Goal: Transaction & Acquisition: Purchase product/service

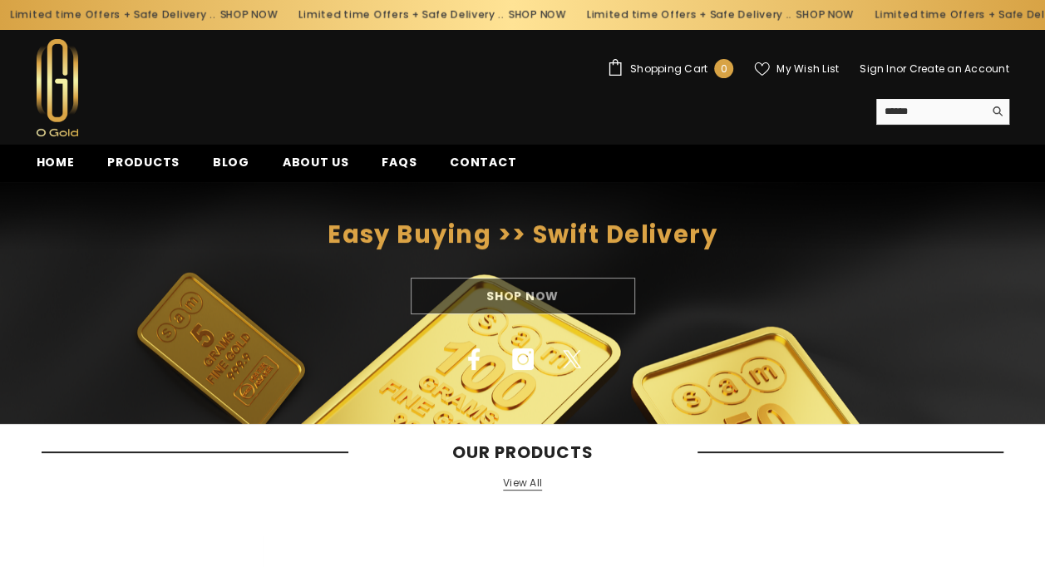
click at [514, 304] on div "Shop Now" at bounding box center [522, 296] width 1045 height 37
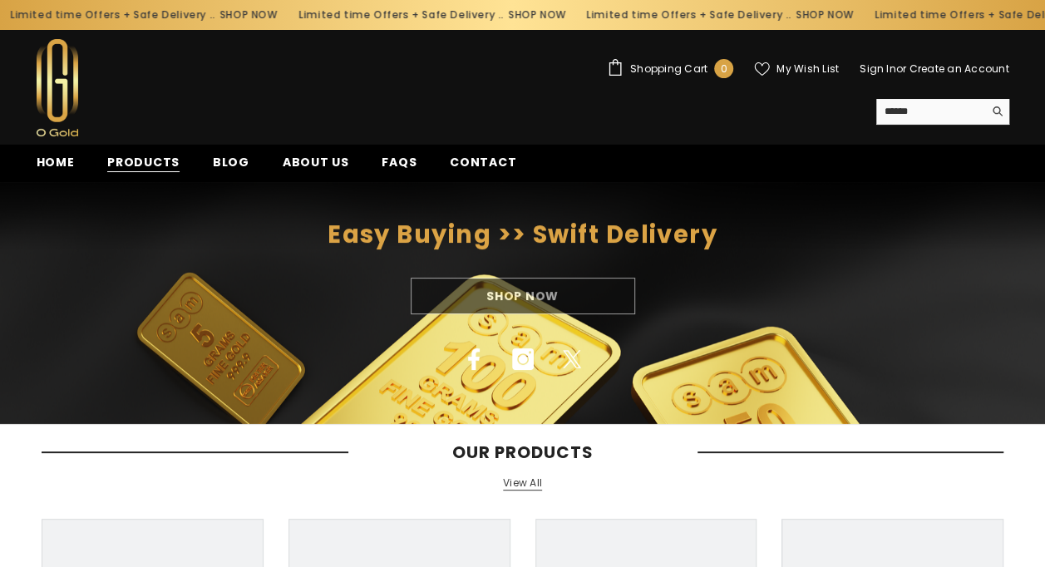
click at [146, 164] on span "Products" at bounding box center [143, 162] width 72 height 17
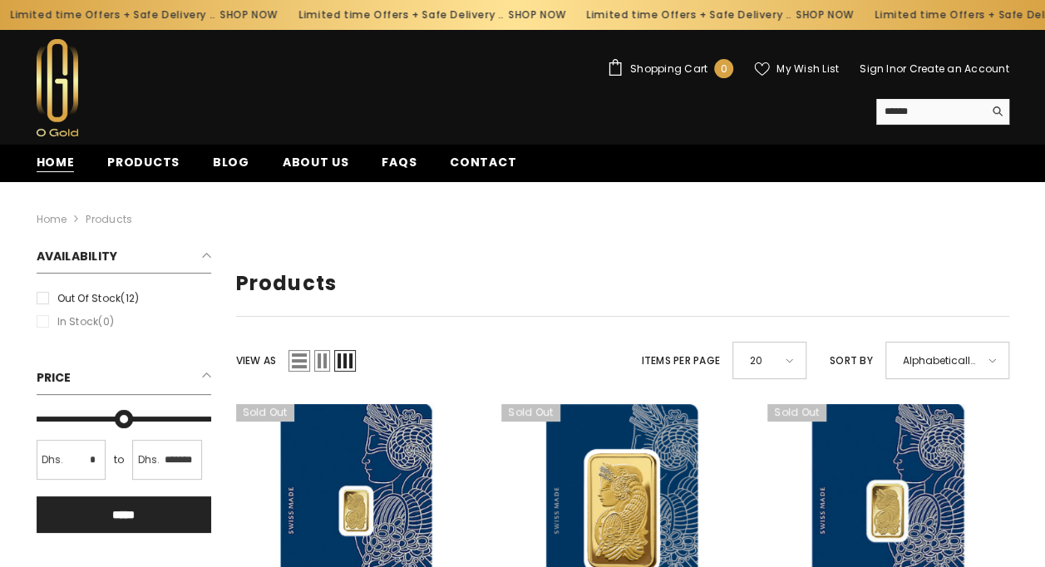
click at [55, 157] on span "Home" at bounding box center [56, 162] width 38 height 17
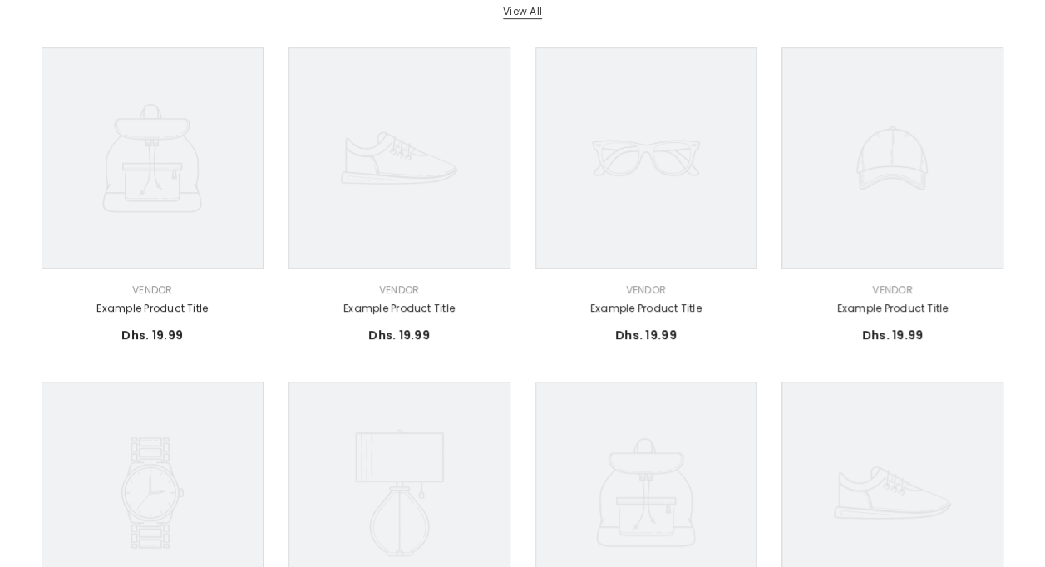
scroll to position [495, 0]
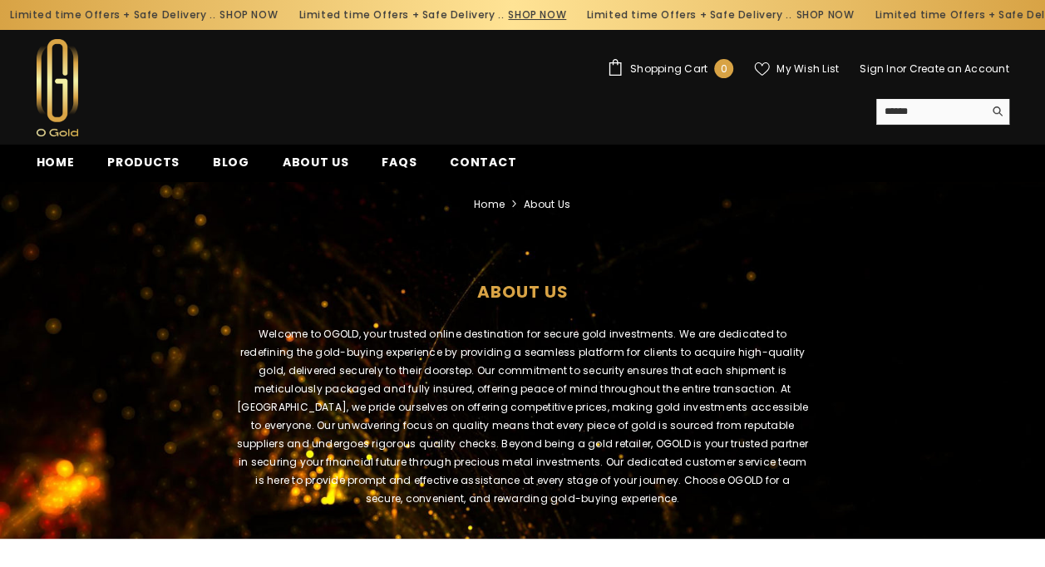
click at [504, 12] on link "SHOP NOW" at bounding box center [533, 15] width 58 height 18
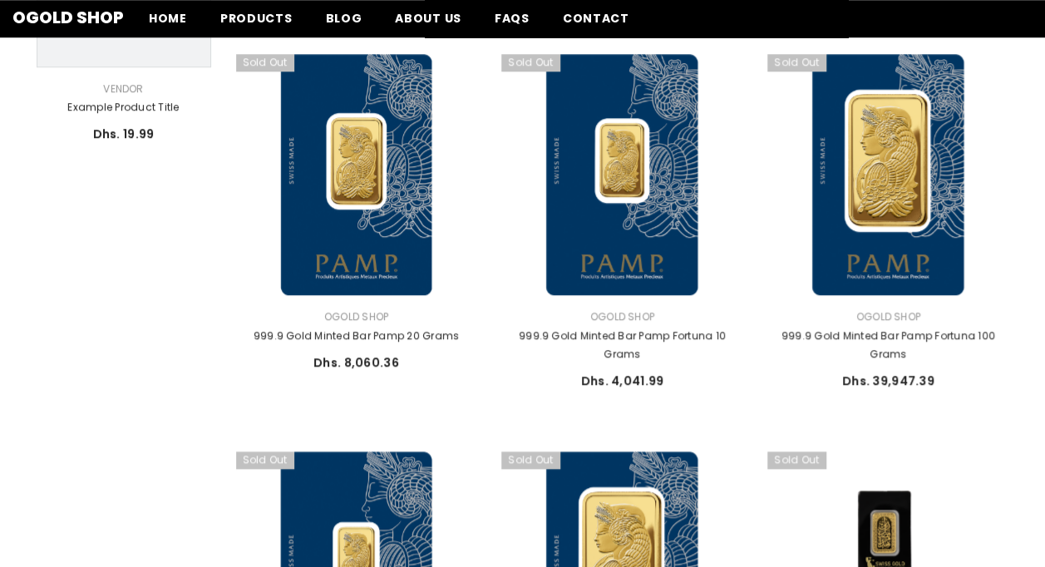
scroll to position [698, 0]
